Goal: Information Seeking & Learning: Learn about a topic

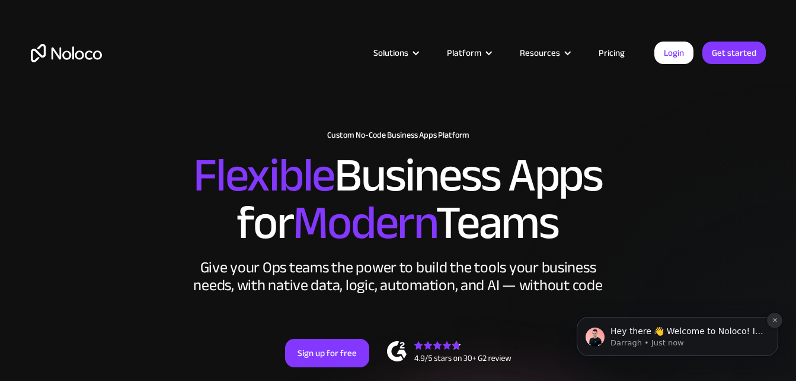
click at [779, 318] on button "Dismiss notification" at bounding box center [774, 320] width 15 height 15
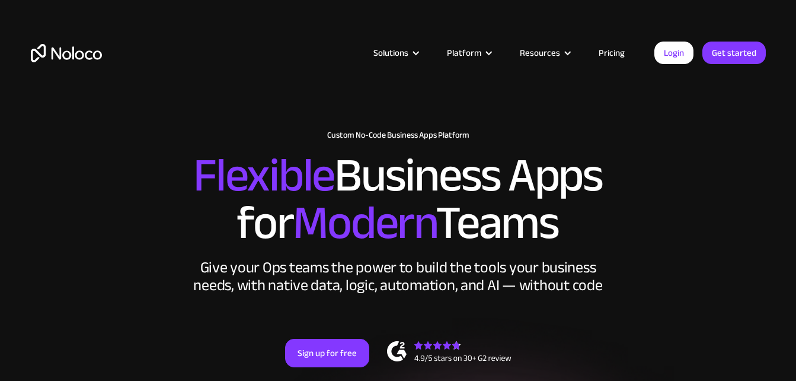
drag, startPoint x: 672, startPoint y: 3, endPoint x: 425, endPoint y: 102, distance: 265.8
click at [425, 102] on div "Solutions Use Cases Business Types Project Management Keep track of customers, …" at bounding box center [398, 55] width 796 height 111
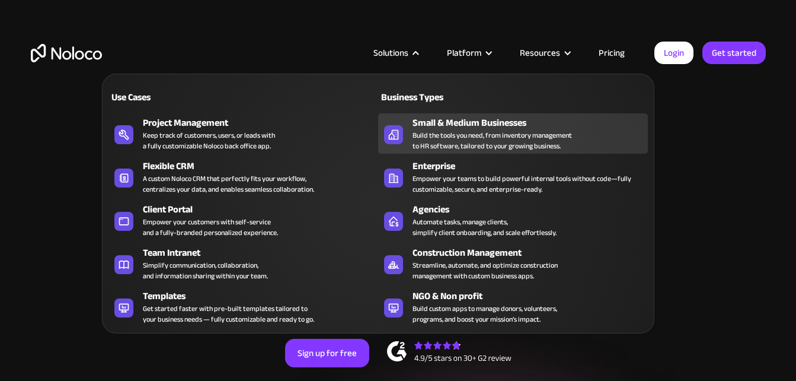
click at [453, 116] on div "Small & Medium Businesses" at bounding box center [533, 123] width 241 height 14
